Goal: Task Accomplishment & Management: Use online tool/utility

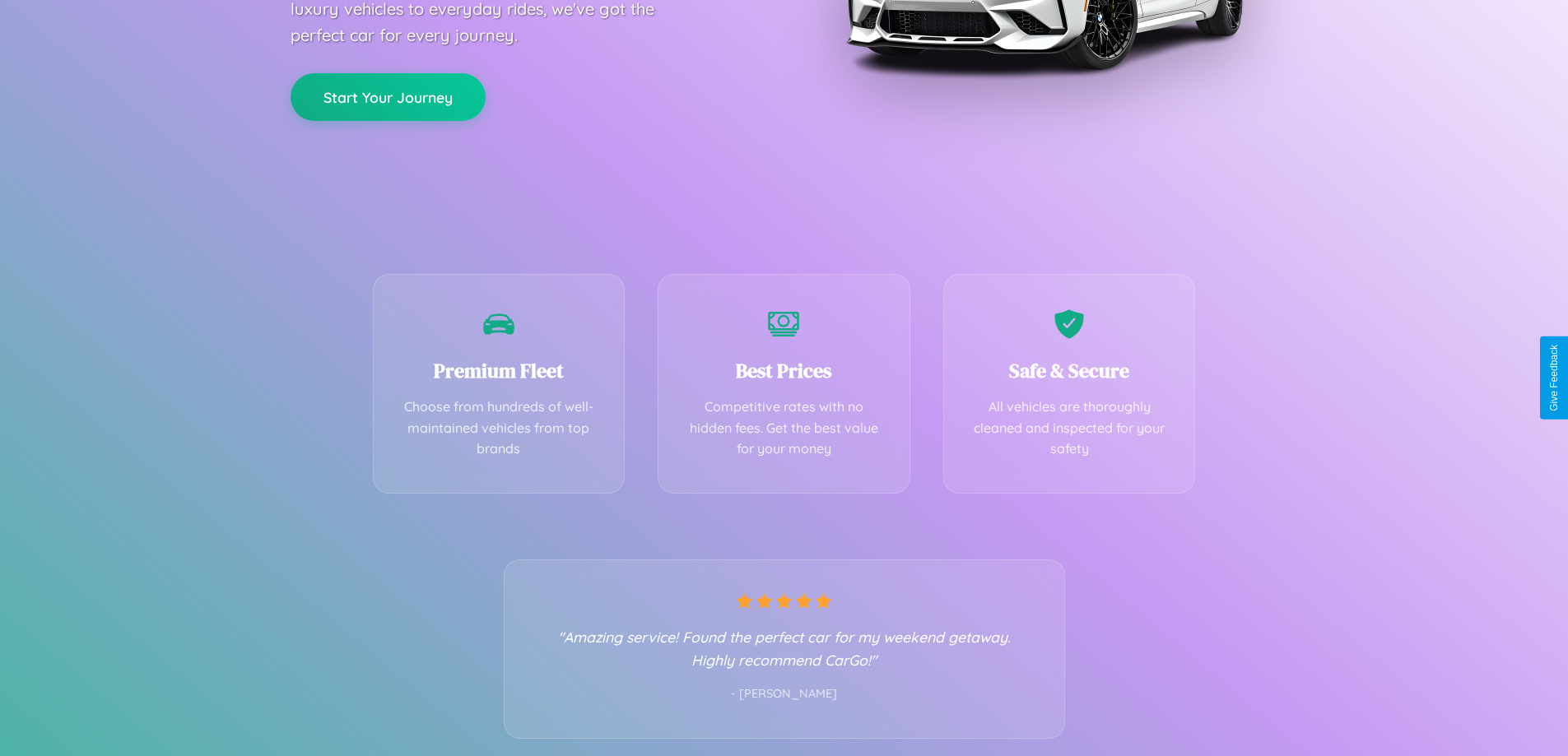
scroll to position [324, 0]
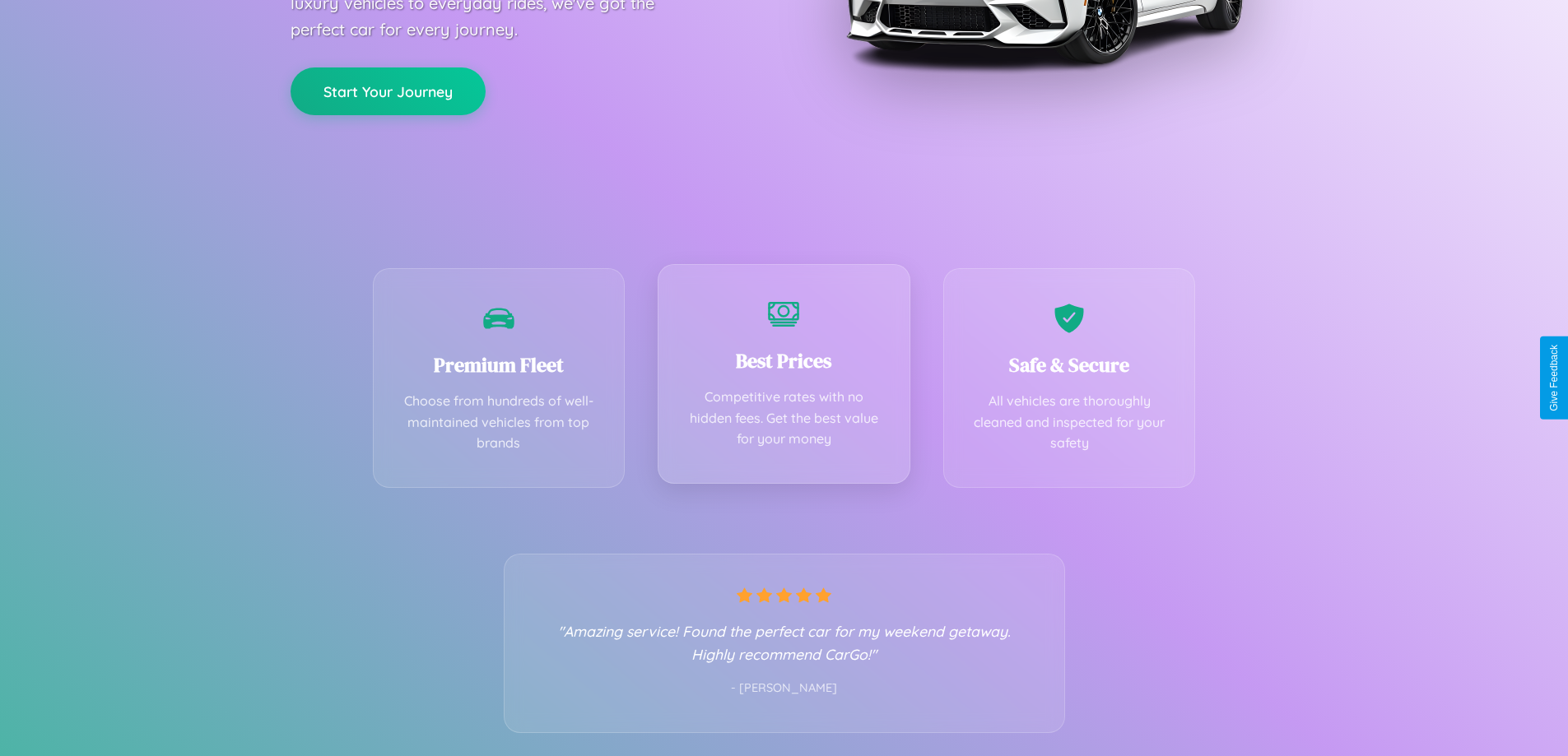
click at [784, 378] on div "Best Prices Competitive rates with no hidden fees. Get the best value for your …" at bounding box center [784, 374] width 252 height 220
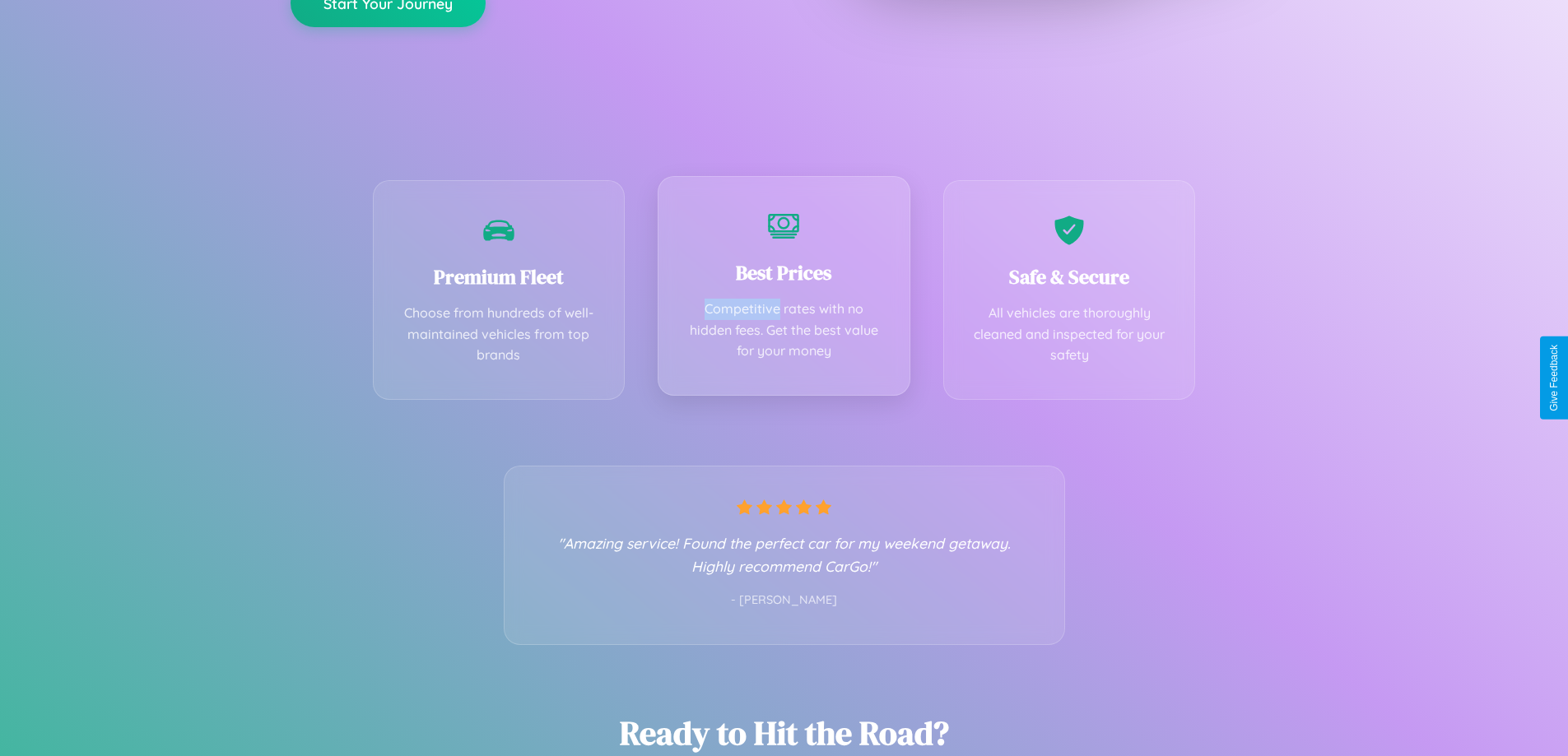
scroll to position [0, 0]
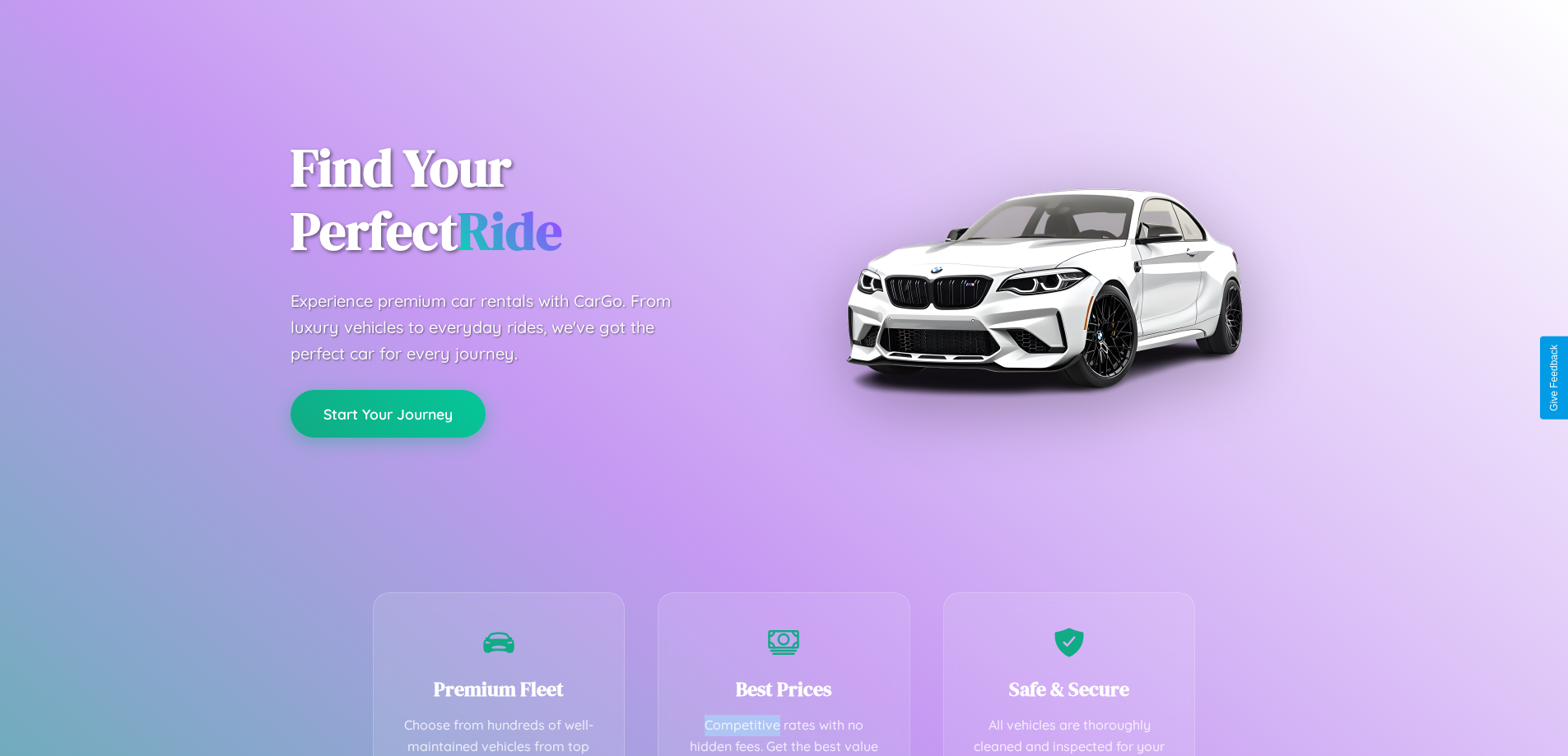
click at [388, 414] on button "Start Your Journey" at bounding box center [389, 414] width 195 height 47
click at [388, 413] on button "Start Your Journey" at bounding box center [389, 414] width 195 height 47
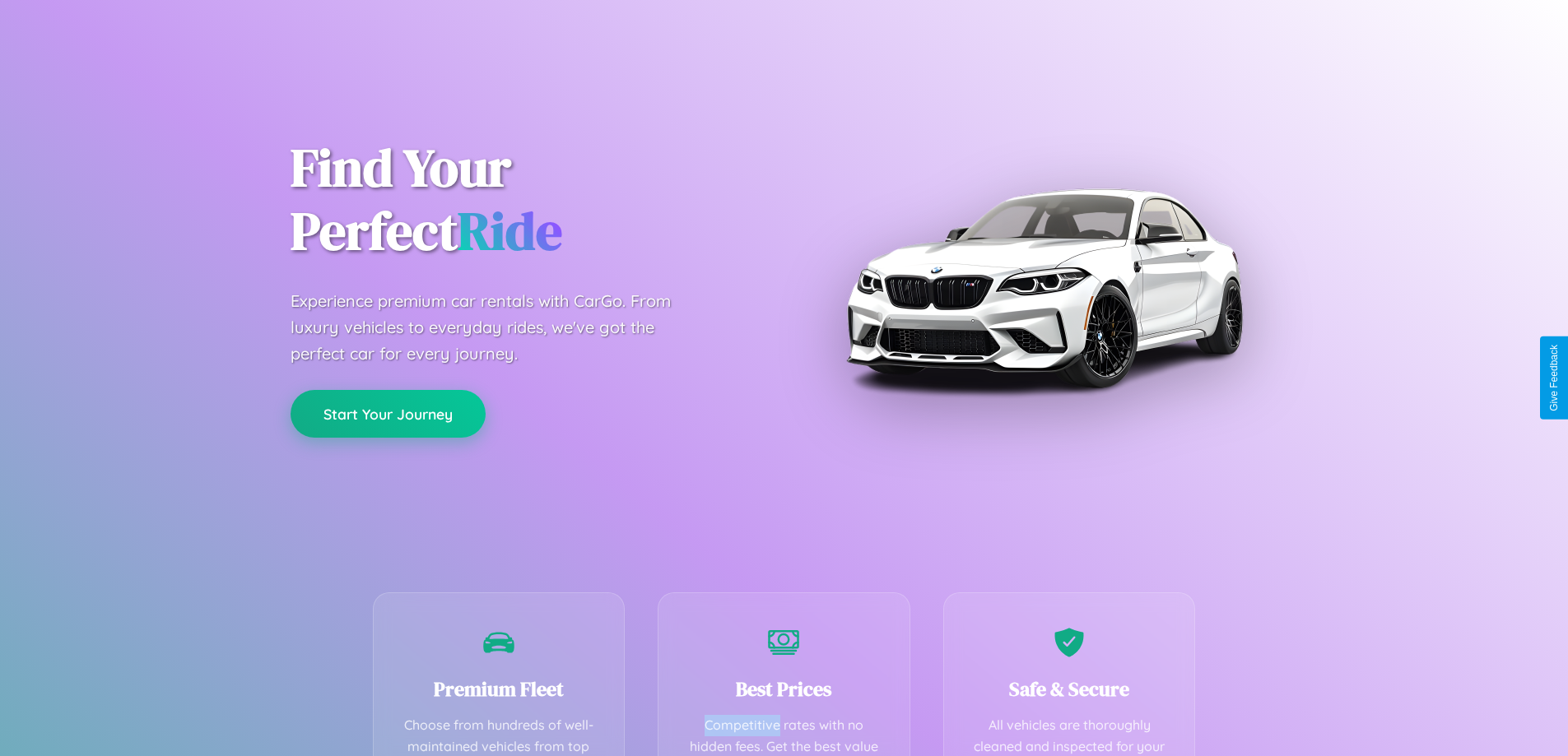
click at [388, 413] on button "Start Your Journey" at bounding box center [389, 414] width 195 height 47
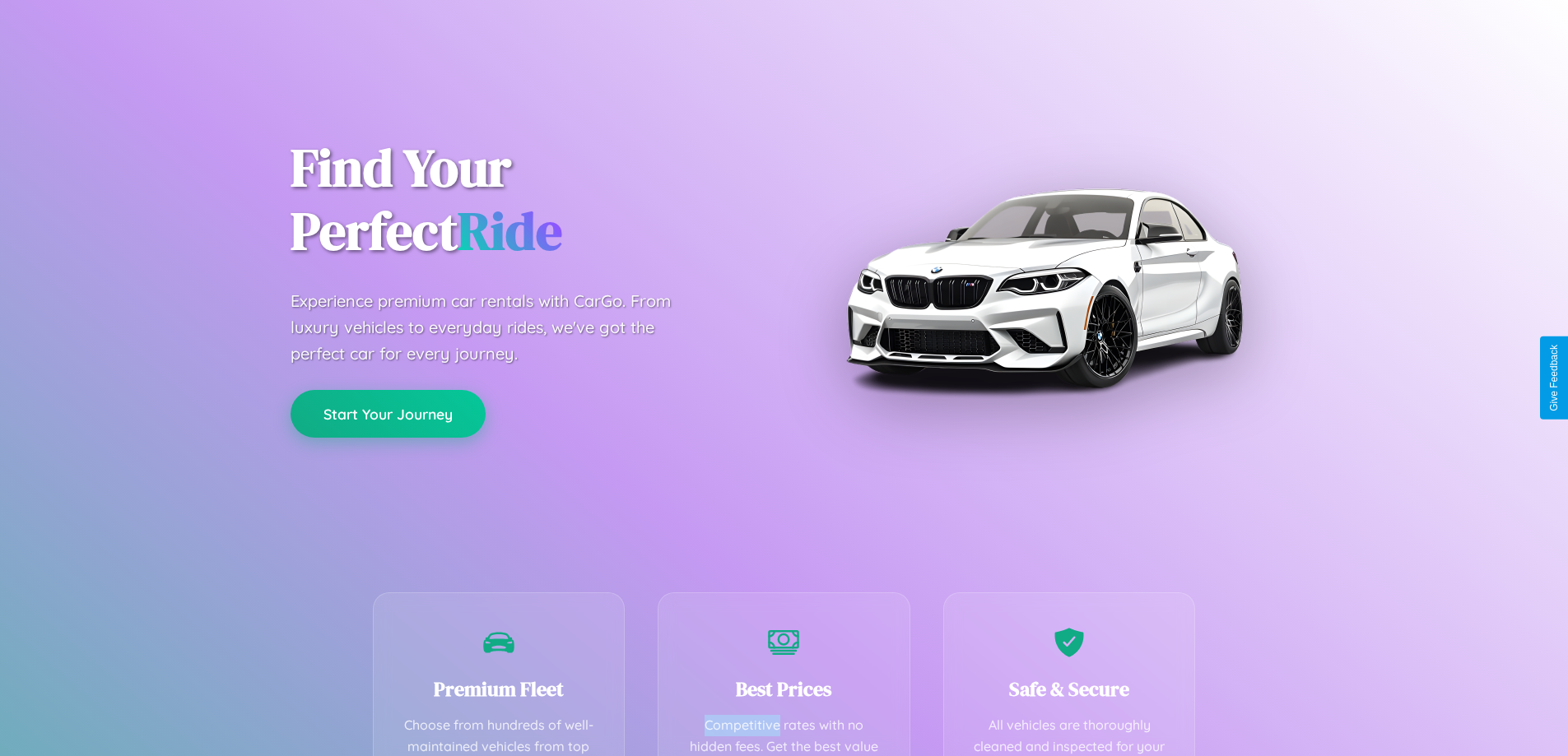
click at [388, 413] on button "Start Your Journey" at bounding box center [389, 414] width 195 height 47
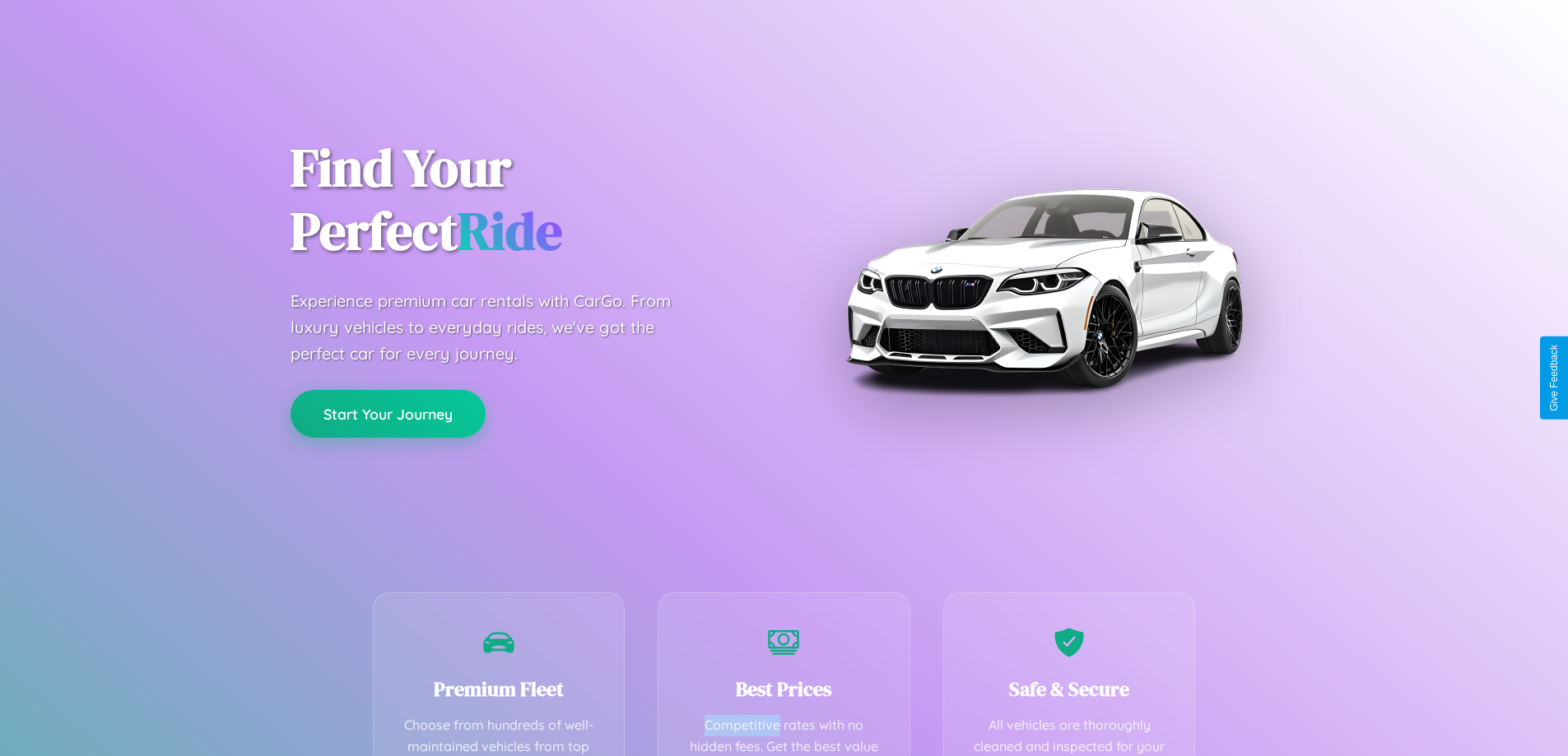
click at [388, 413] on button "Start Your Journey" at bounding box center [389, 414] width 195 height 47
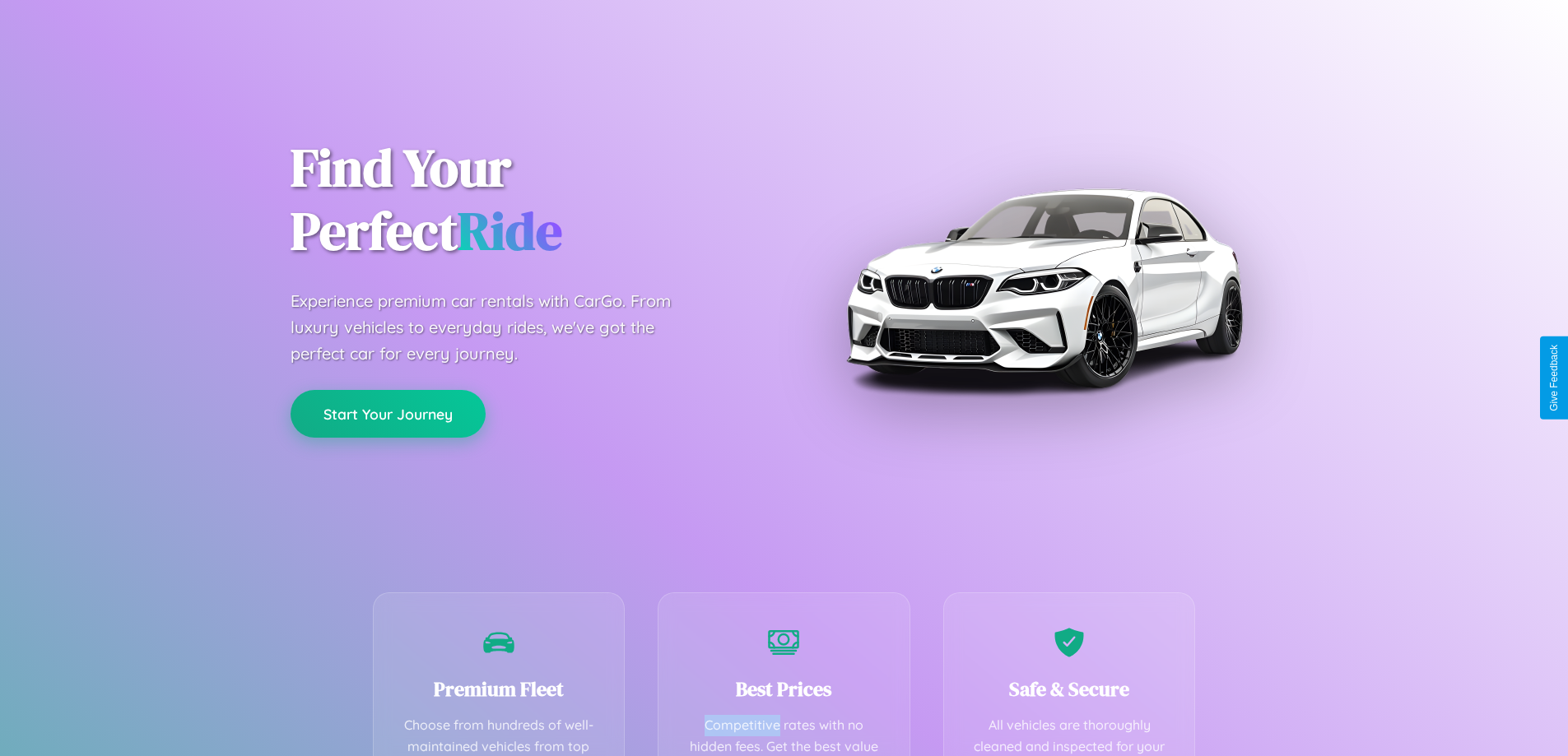
click at [388, 413] on button "Start Your Journey" at bounding box center [389, 414] width 195 height 47
